Goal: Task Accomplishment & Management: Manage account settings

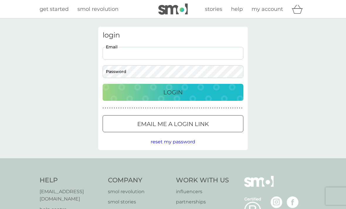
type input "[EMAIL_ADDRESS][DOMAIN_NAME]"
click at [173, 92] on button "Login" at bounding box center [173, 92] width 141 height 17
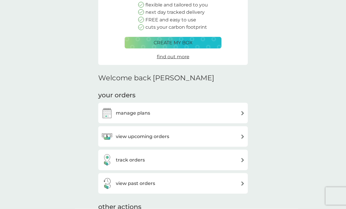
scroll to position [97, 0]
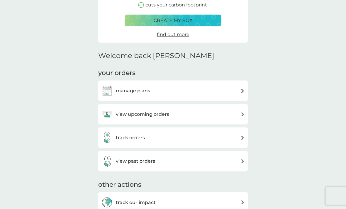
click at [239, 90] on div "manage plans" at bounding box center [173, 91] width 144 height 12
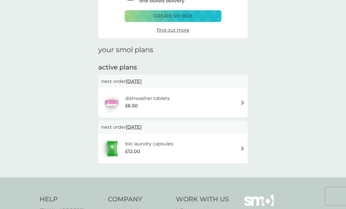
scroll to position [42, 0]
click at [241, 101] on img at bounding box center [243, 103] width 4 height 4
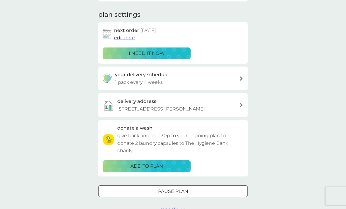
scroll to position [79, 0]
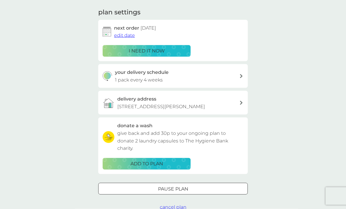
click at [182, 204] on span "cancel plan" at bounding box center [173, 207] width 27 height 6
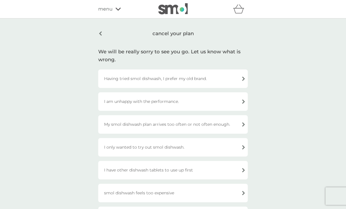
click at [241, 80] on div "Having tried smol dishwash, I prefer my old brand." at bounding box center [173, 79] width 150 height 18
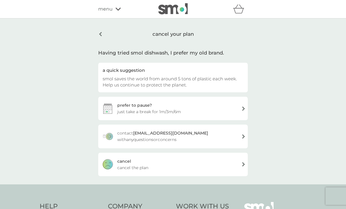
click at [238, 167] on div "cancel cancel the plan" at bounding box center [173, 164] width 150 height 23
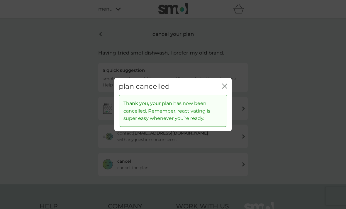
click at [230, 84] on div "plan cancelled close" at bounding box center [172, 86] width 117 height 17
click at [225, 86] on icon "close" at bounding box center [224, 85] width 5 height 5
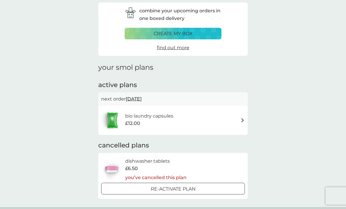
scroll to position [23, 0]
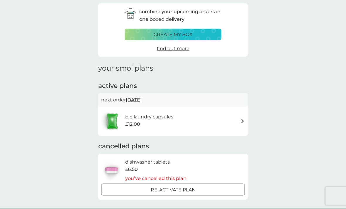
click at [237, 122] on div "bio laundry capsules £12.00" at bounding box center [173, 121] width 144 height 21
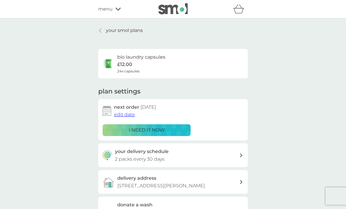
click at [133, 113] on span "edit date" at bounding box center [124, 115] width 21 height 6
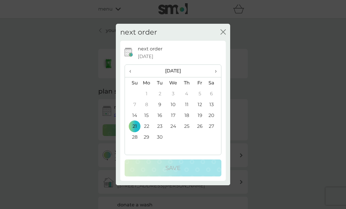
click at [161, 126] on td "23" at bounding box center [159, 126] width 13 height 11
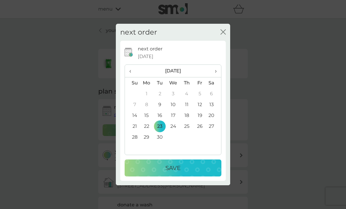
click at [194, 167] on div "Save" at bounding box center [173, 167] width 85 height 9
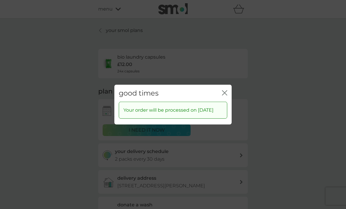
click at [226, 90] on icon "close" at bounding box center [224, 92] width 5 height 5
